Goal: Information Seeking & Learning: Find specific fact

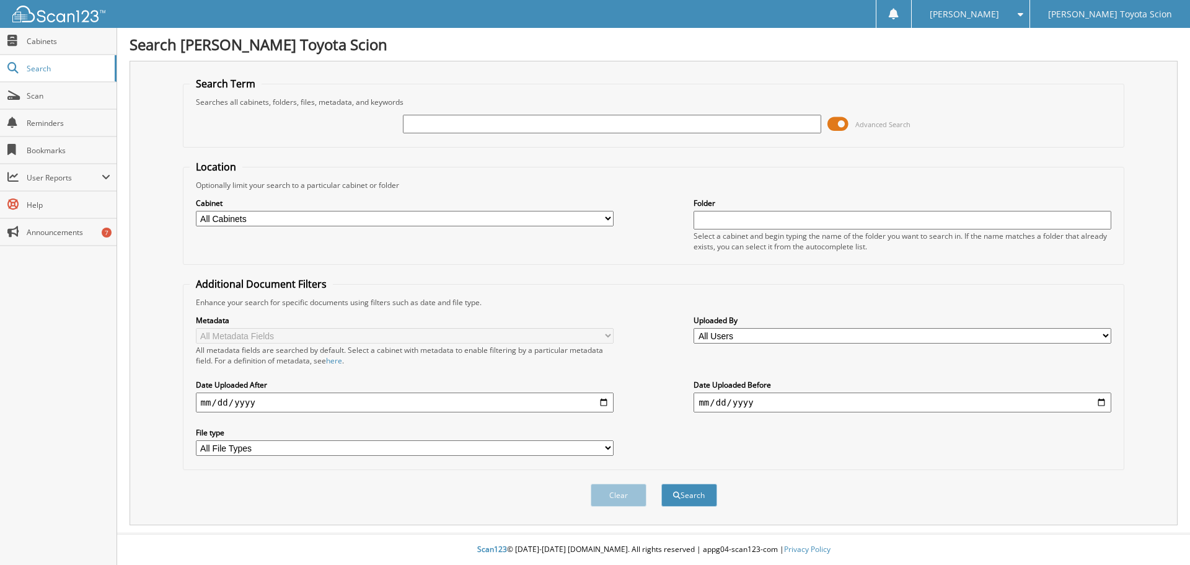
click at [442, 121] on input "text" at bounding box center [612, 124] width 418 height 19
type input "34778a"
click at [661, 483] on button "Search" at bounding box center [689, 494] width 56 height 23
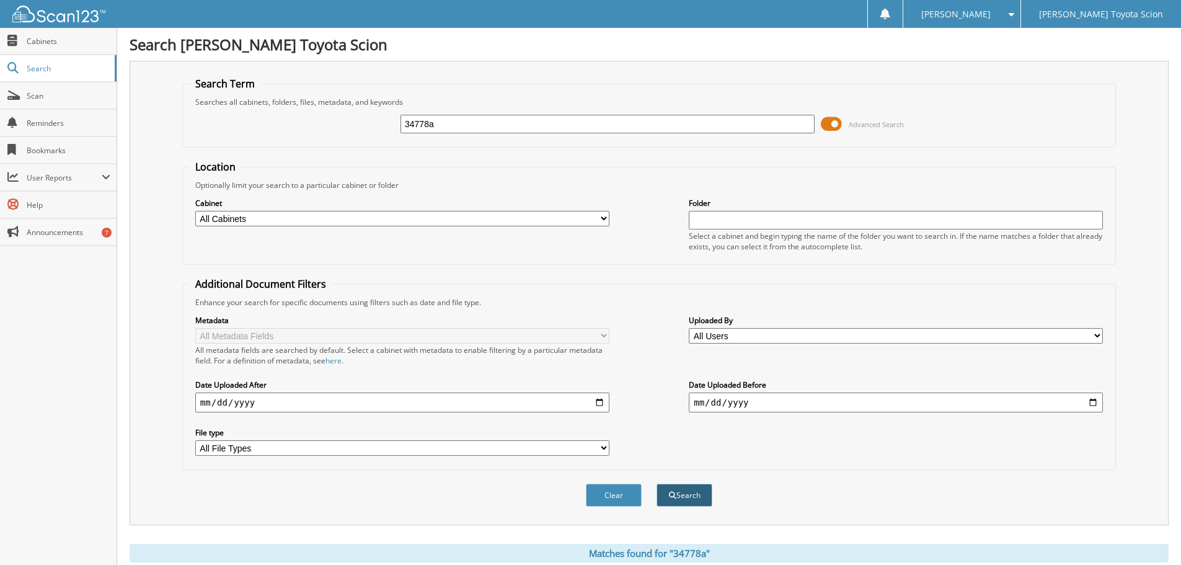
click at [679, 491] on button "Search" at bounding box center [684, 494] width 56 height 23
click at [696, 494] on button "Search" at bounding box center [684, 494] width 56 height 23
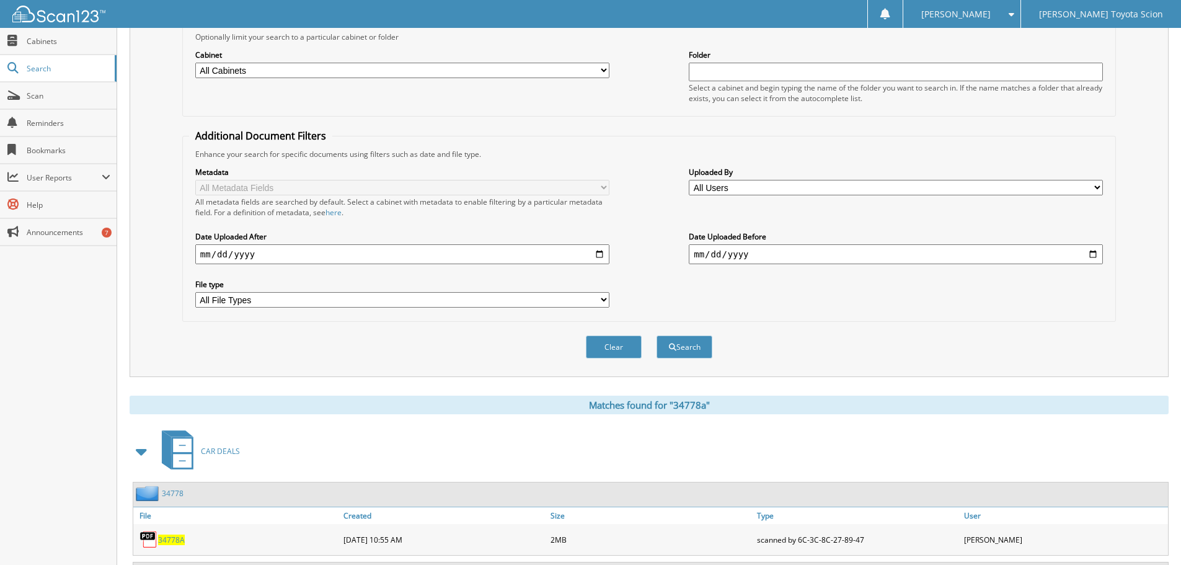
scroll to position [208, 0]
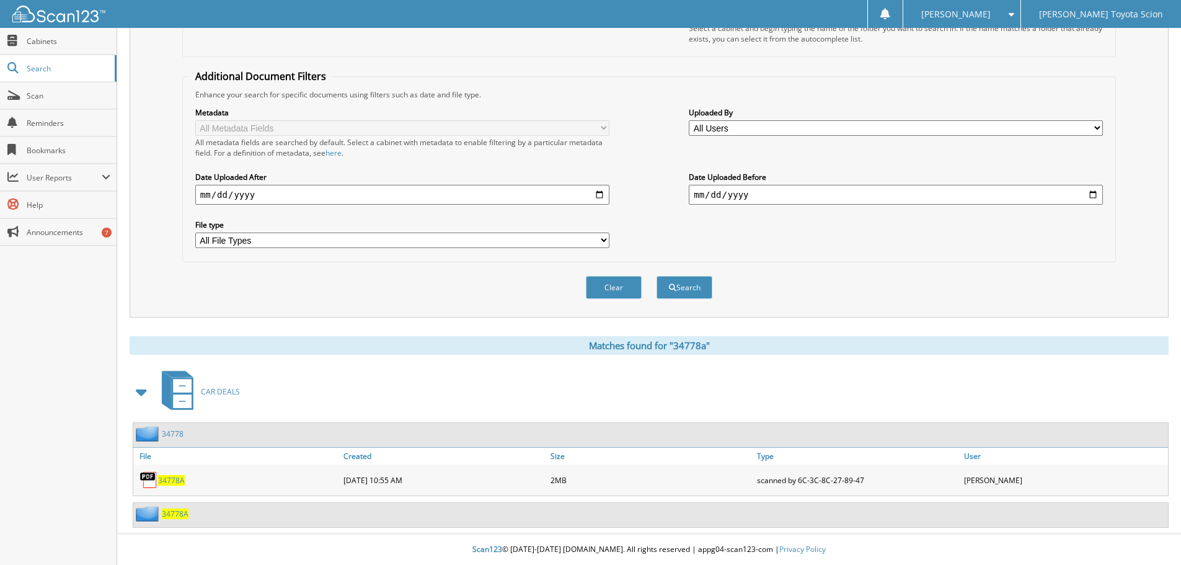
click at [164, 479] on span "34778A" at bounding box center [171, 480] width 27 height 11
click at [170, 477] on span "34778A" at bounding box center [171, 480] width 27 height 11
click at [175, 516] on span "34778A" at bounding box center [175, 513] width 27 height 11
